Goal: Information Seeking & Learning: Learn about a topic

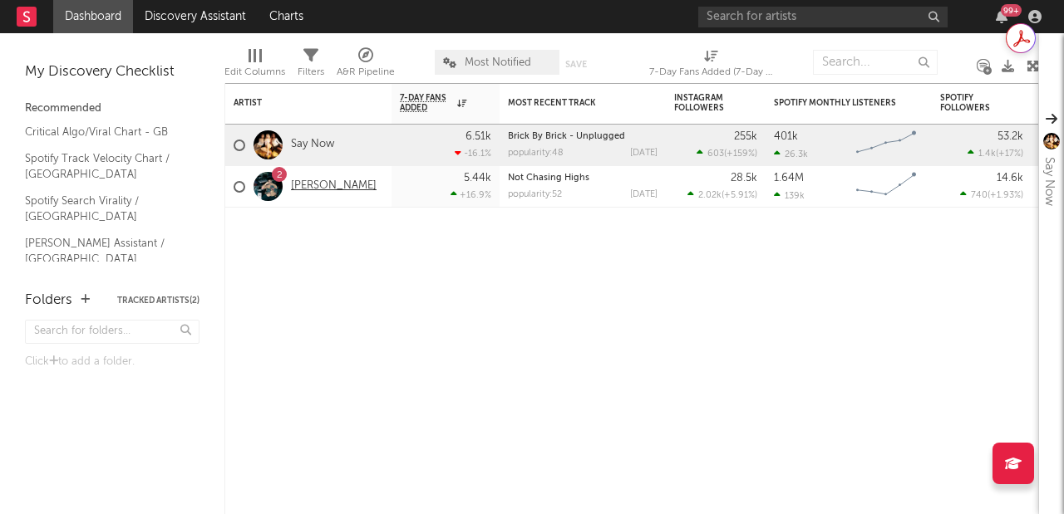
click at [308, 184] on link "[PERSON_NAME]" at bounding box center [334, 186] width 86 height 14
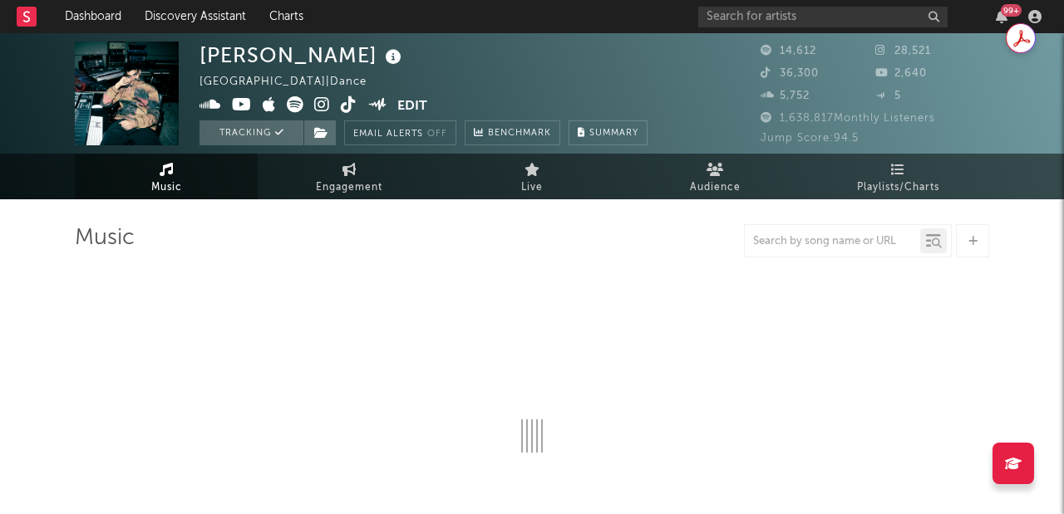
select select "6m"
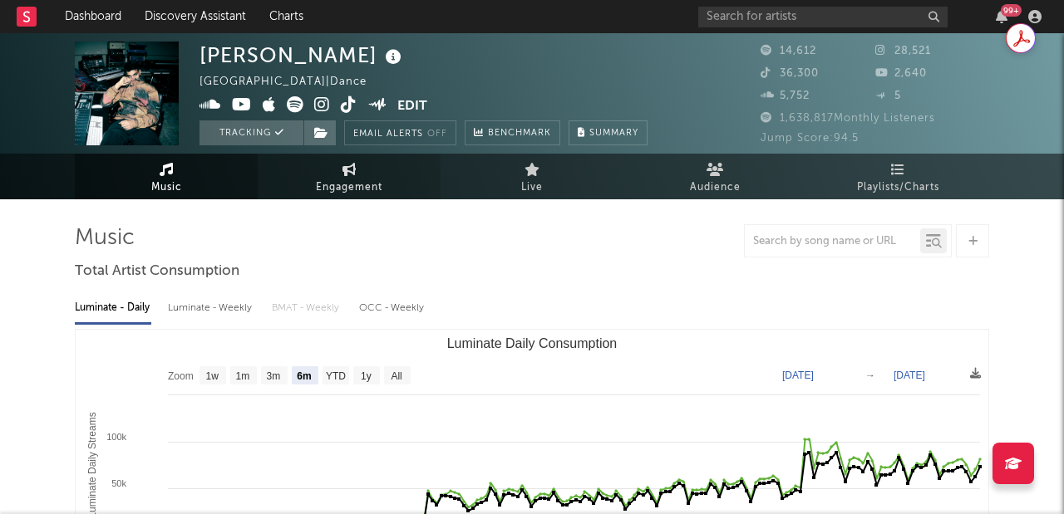
click at [337, 178] on span "Engagement" at bounding box center [349, 188] width 66 height 20
select select "1w"
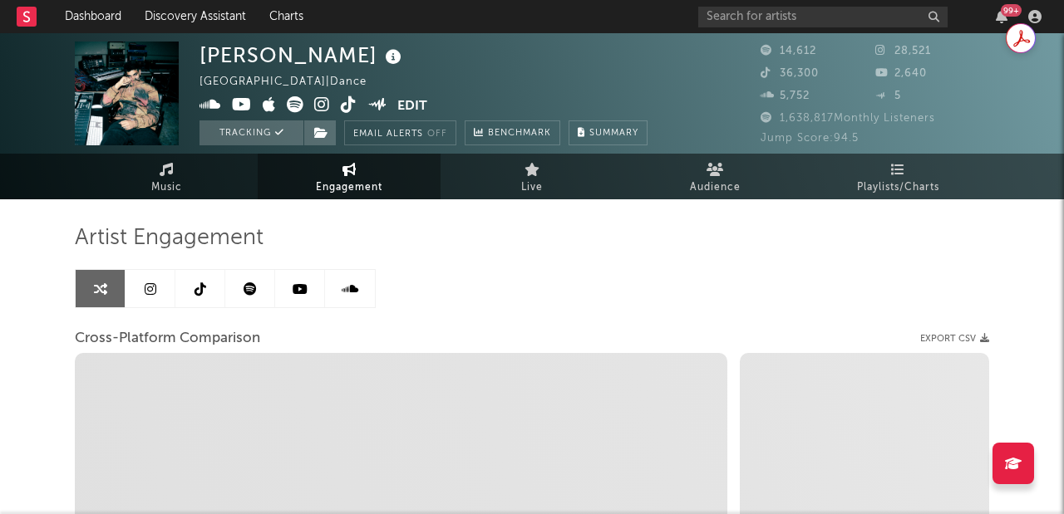
click at [140, 299] on link at bounding box center [150, 288] width 50 height 37
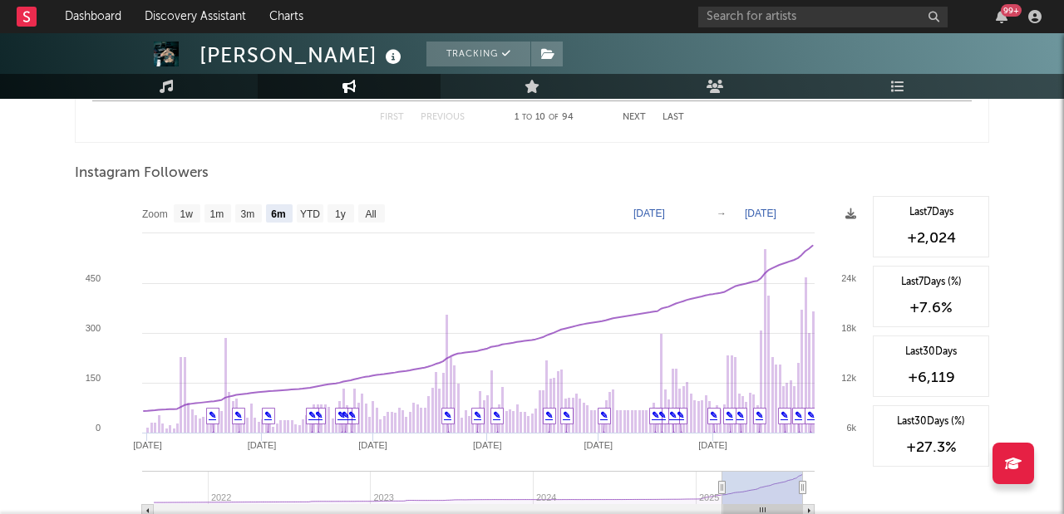
scroll to position [2508, 0]
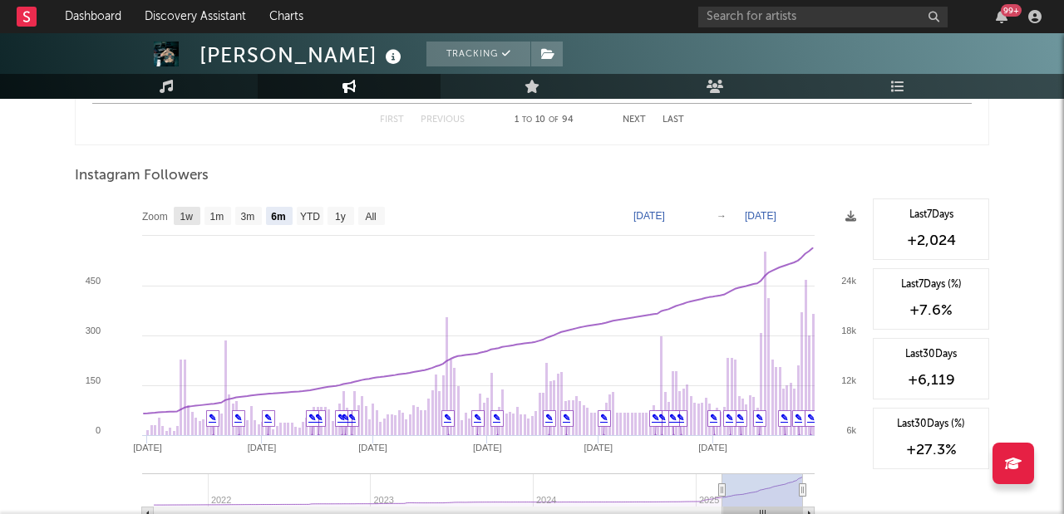
click at [182, 216] on text "1w" at bounding box center [186, 217] width 13 height 12
select select "1w"
type input "[DATE]"
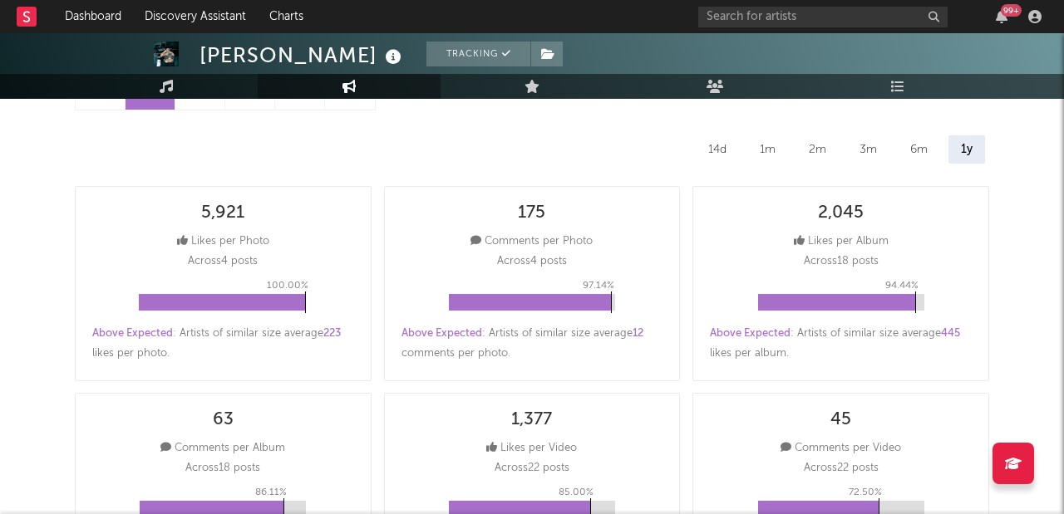
scroll to position [0, 0]
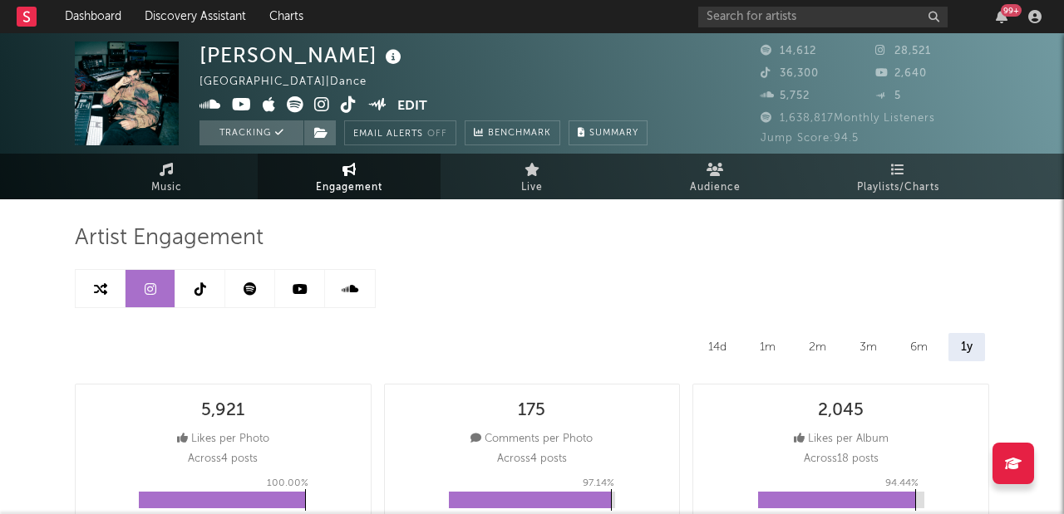
click at [208, 277] on link at bounding box center [200, 288] width 50 height 37
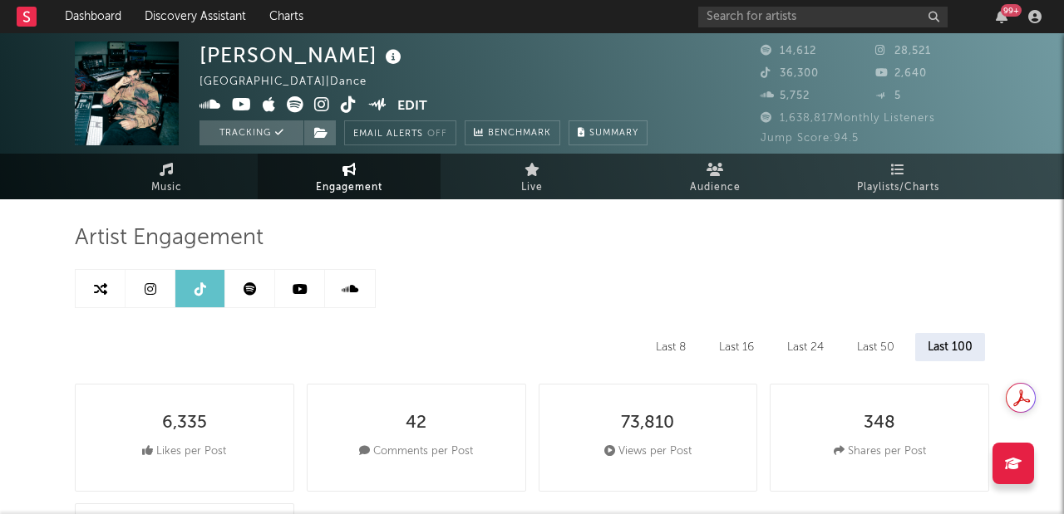
select select "6m"
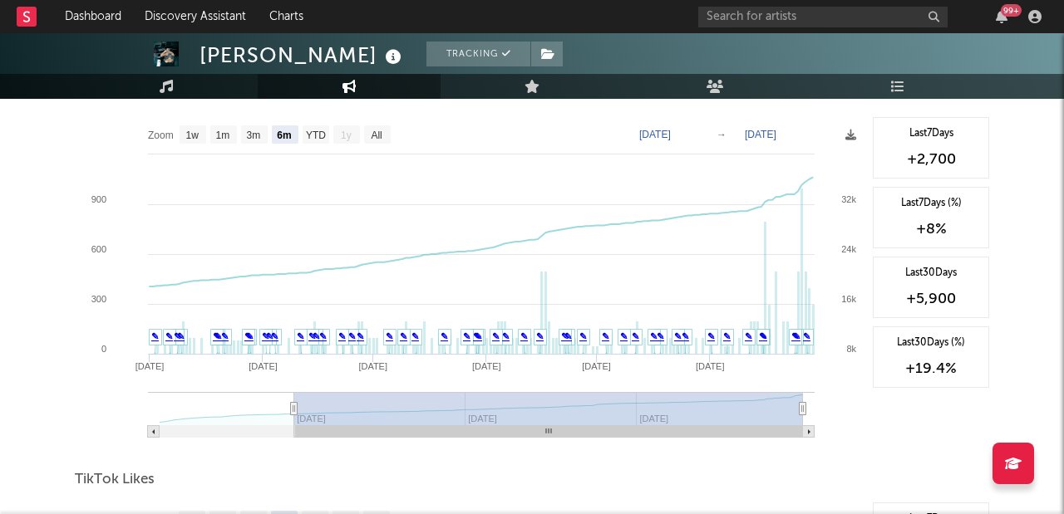
scroll to position [1498, 0]
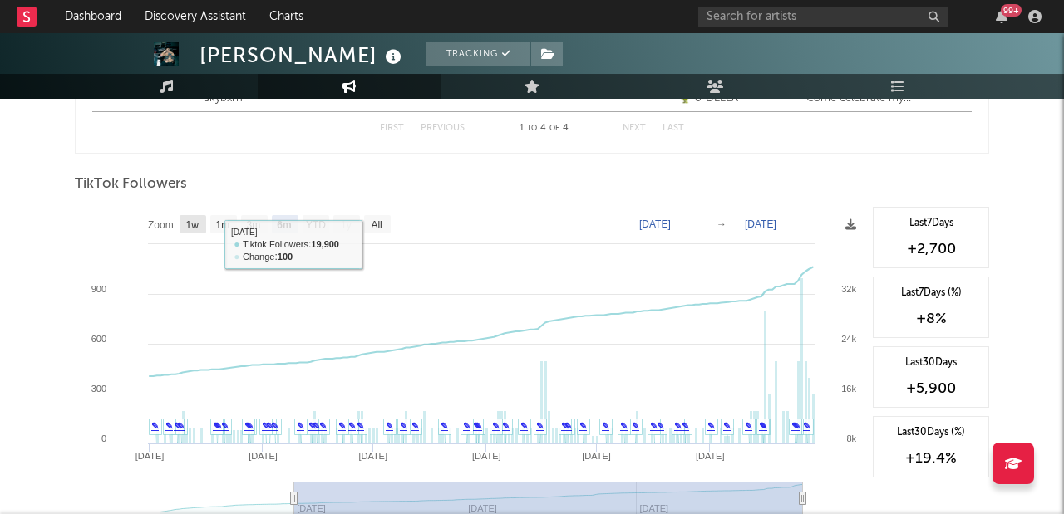
click at [198, 227] on text "1w" at bounding box center [192, 225] width 13 height 12
select select "1w"
type input "[DATE]"
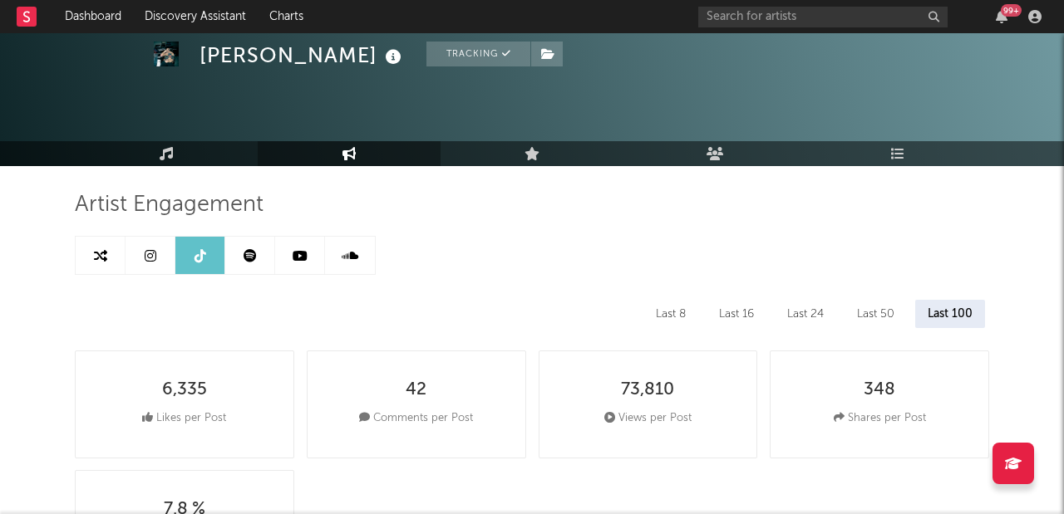
scroll to position [0, 0]
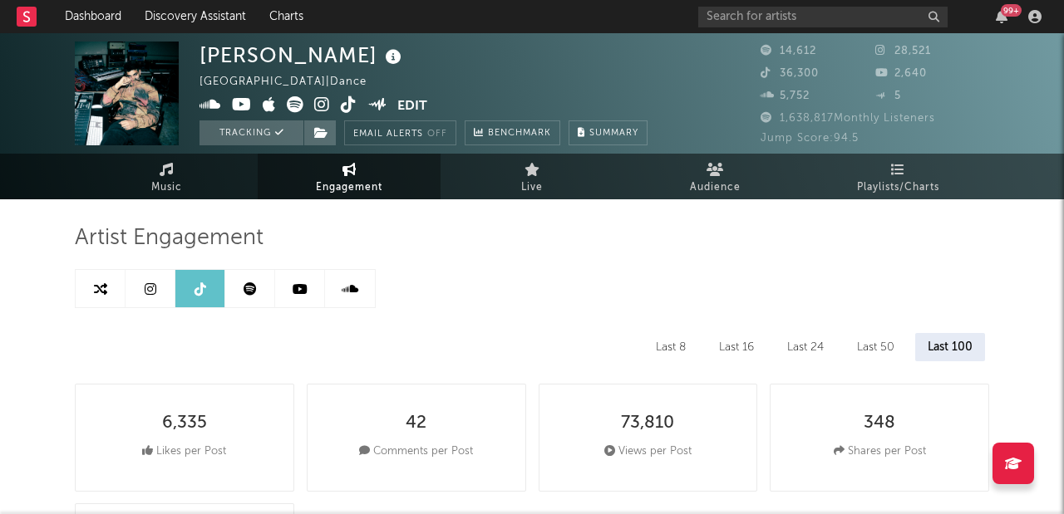
click at [297, 288] on icon at bounding box center [299, 289] width 15 height 13
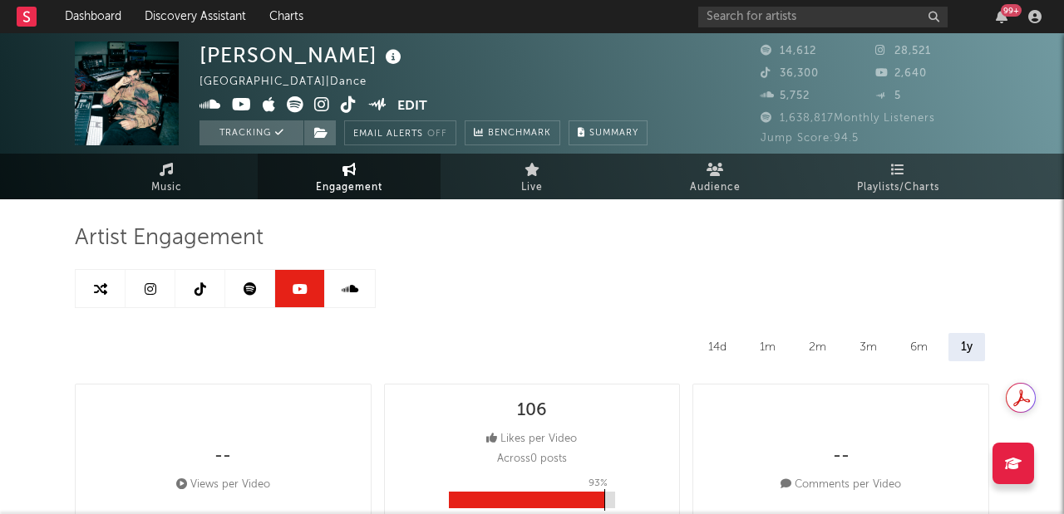
select select "6m"
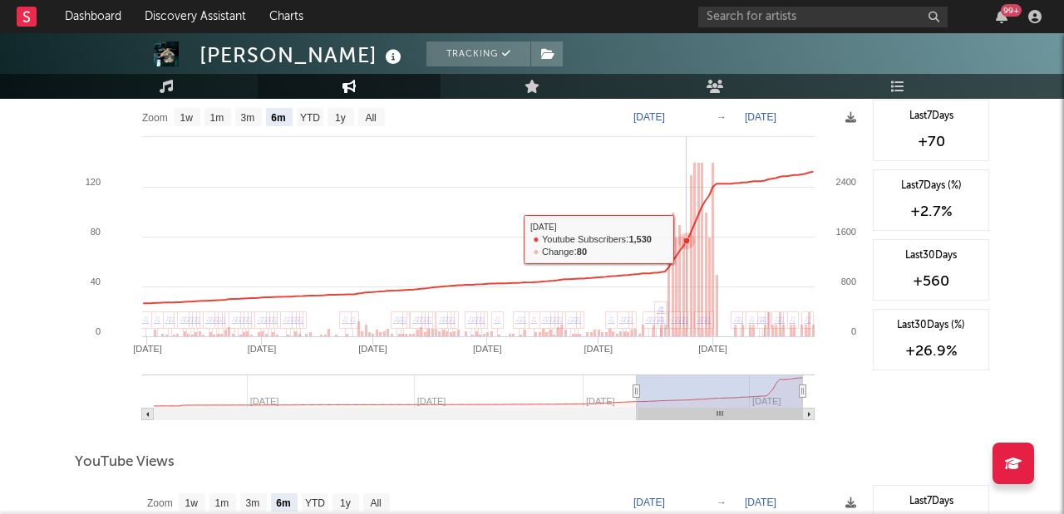
scroll to position [1409, 0]
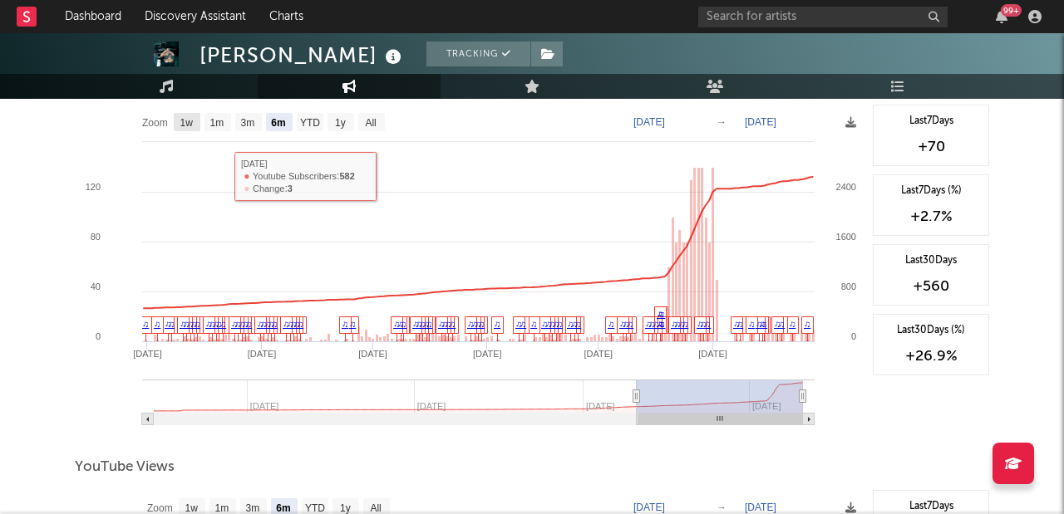
click at [195, 125] on rect at bounding box center [187, 122] width 27 height 18
select select "1w"
type input "[DATE]"
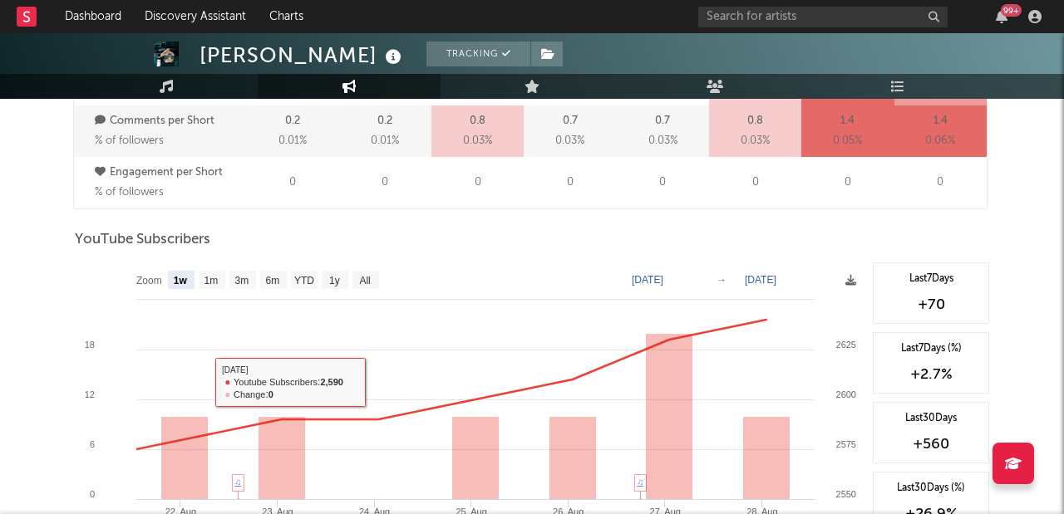
scroll to position [0, 0]
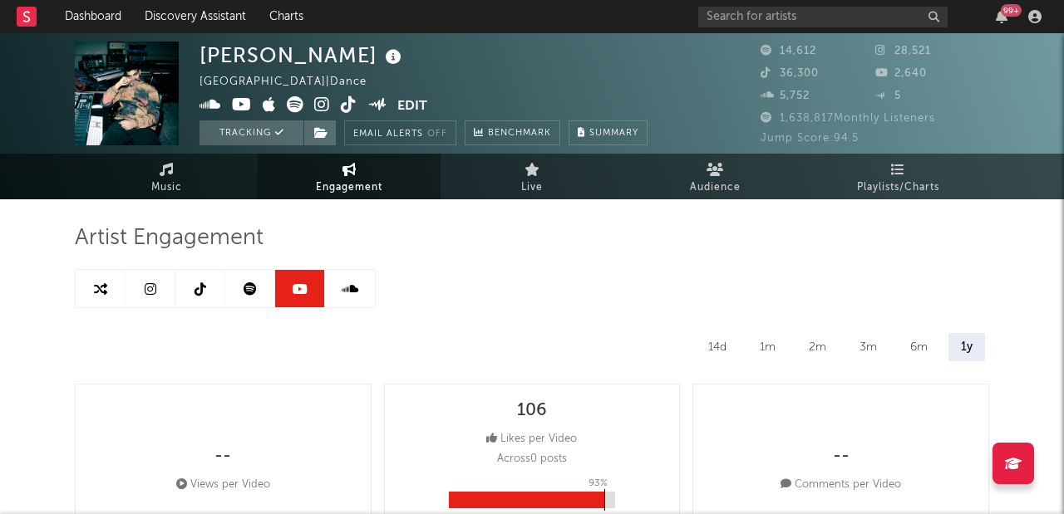
click at [262, 290] on link at bounding box center [250, 288] width 50 height 37
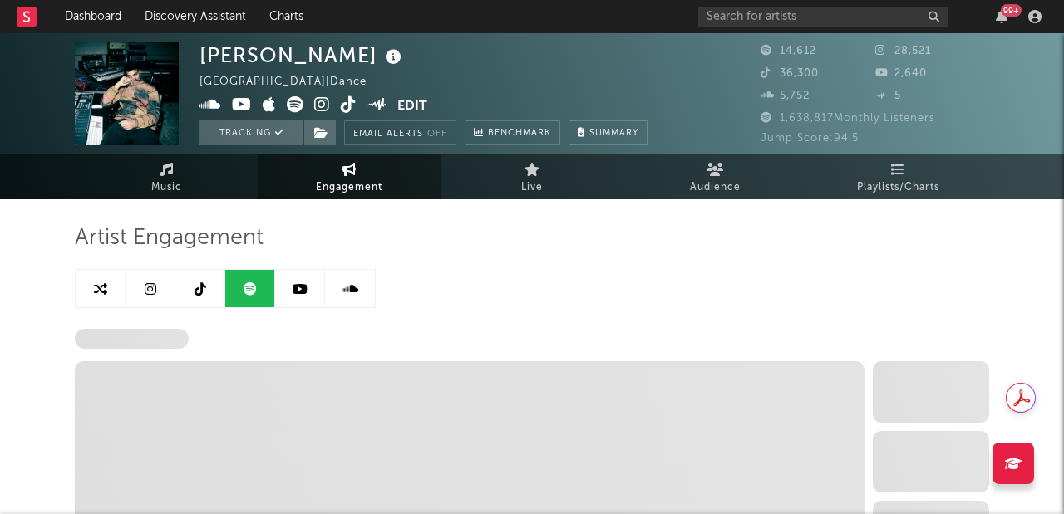
select select "6m"
select select "1w"
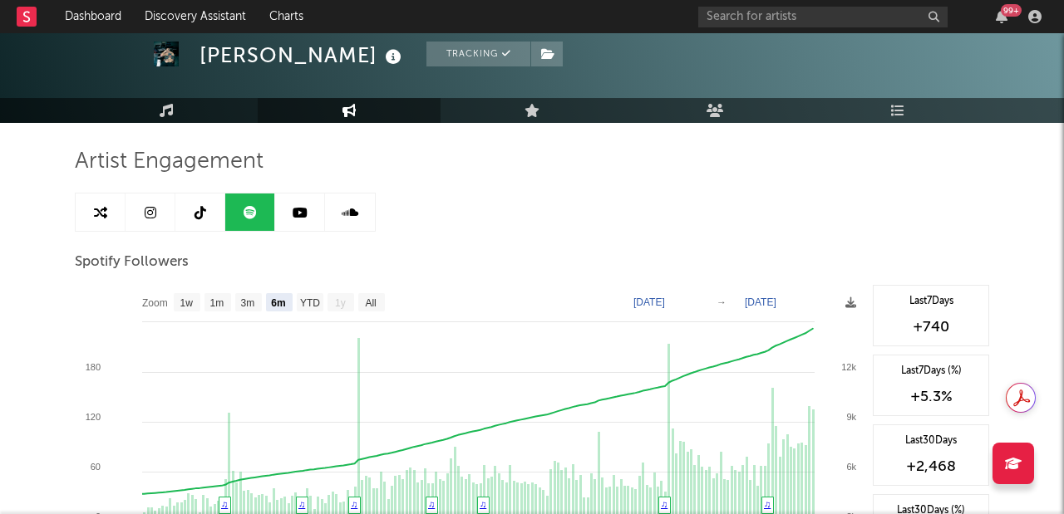
scroll to position [102, 0]
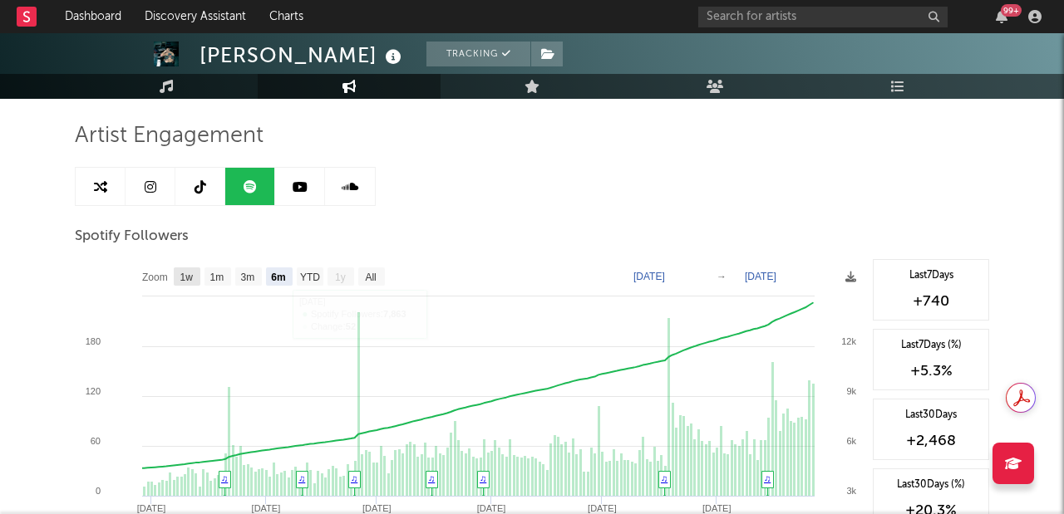
click at [195, 270] on rect at bounding box center [187, 277] width 27 height 18
select select "1w"
type input "[DATE]"
